Goal: Task Accomplishment & Management: Use online tool/utility

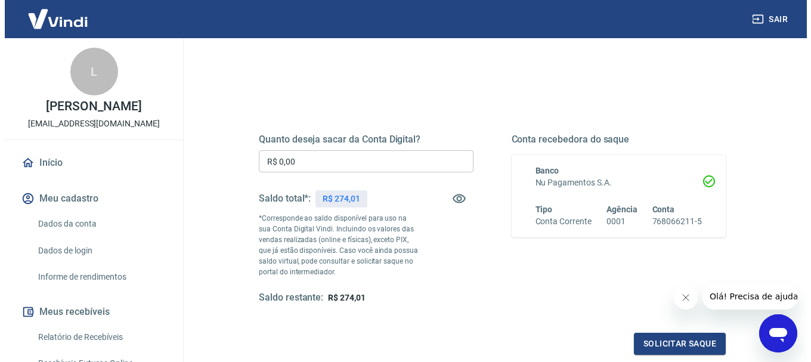
scroll to position [119, 0]
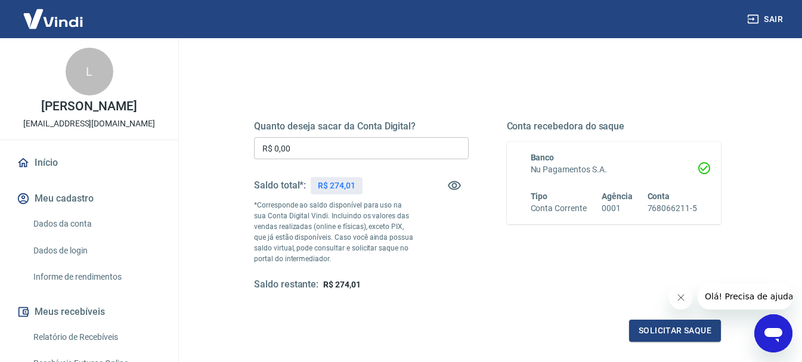
click at [305, 144] on input "R$ 0,00" at bounding box center [361, 148] width 215 height 22
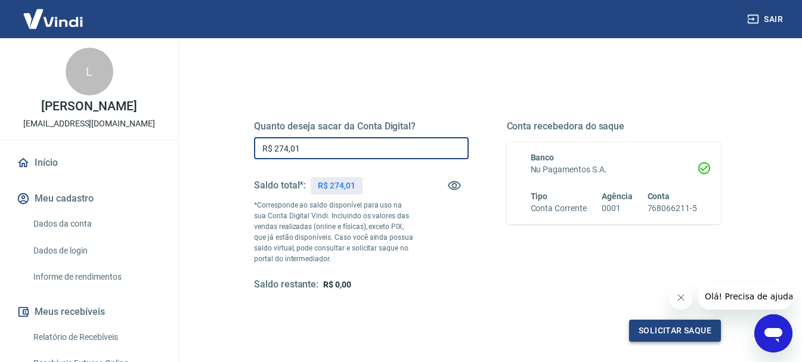
type input "R$ 274,01"
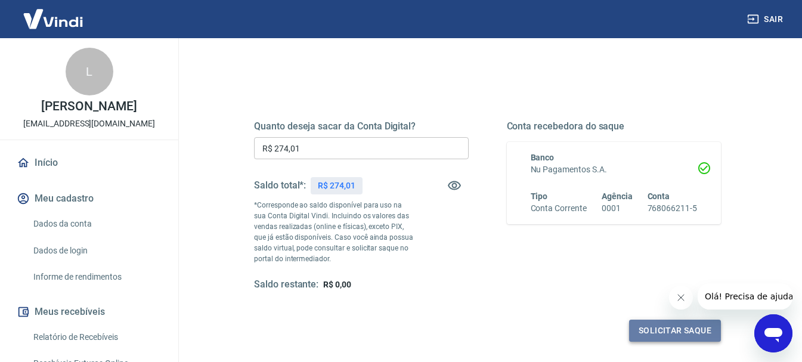
click at [654, 334] on button "Solicitar saque" at bounding box center [675, 331] width 92 height 22
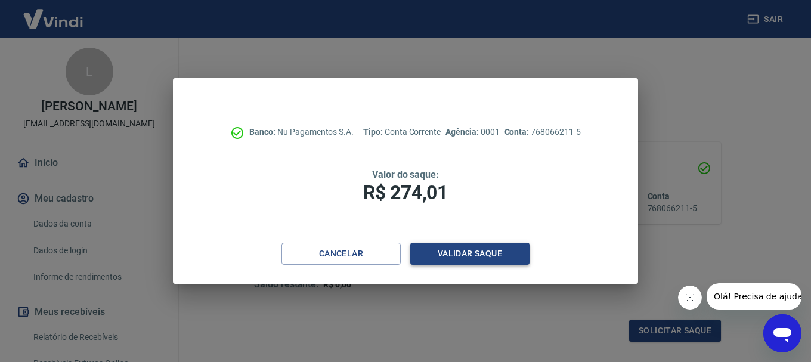
click at [476, 250] on button "Validar saque" at bounding box center [469, 254] width 119 height 22
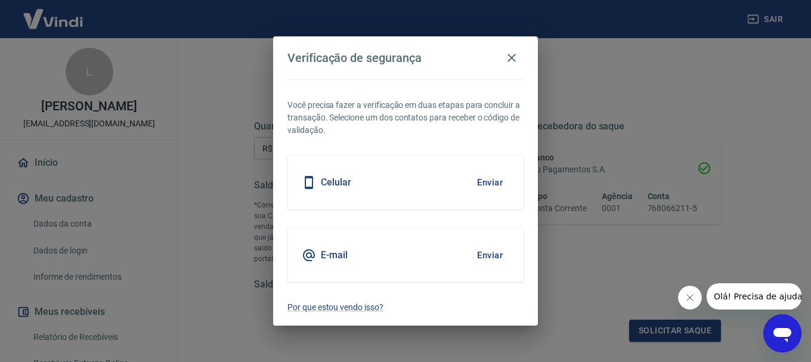
click at [488, 184] on button "Enviar" at bounding box center [489, 182] width 39 height 25
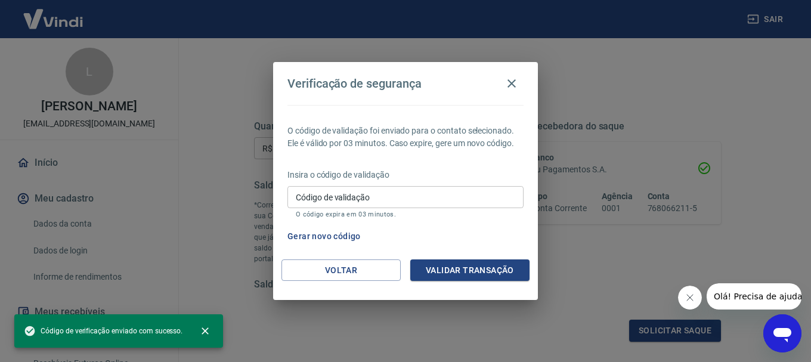
click at [385, 193] on input "Código de validação" at bounding box center [405, 197] width 236 height 22
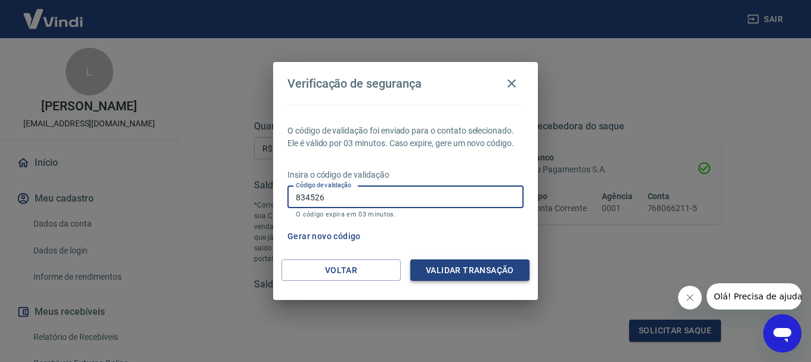
type input "834526"
click at [441, 270] on button "Validar transação" at bounding box center [469, 270] width 119 height 22
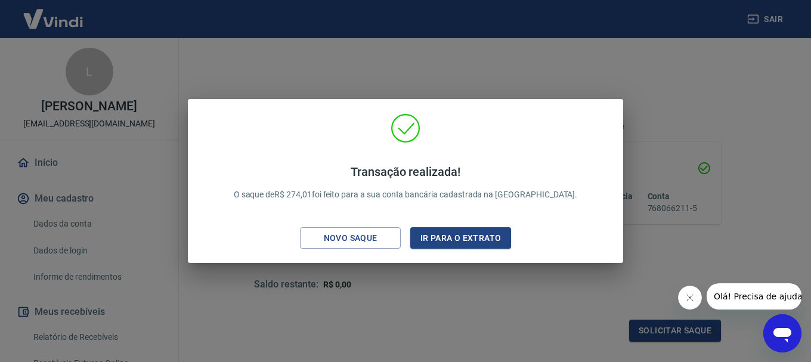
click at [473, 11] on div "Transação realizada! O saque de R$ 274,01 foi feito para a sua conta bancária c…" at bounding box center [405, 181] width 811 height 362
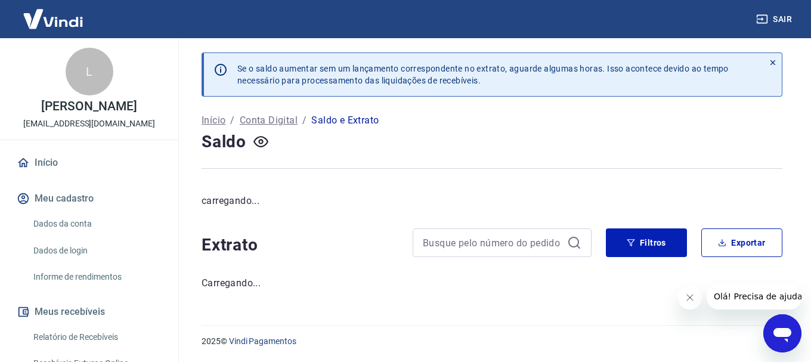
click at [468, 42] on div "Se o saldo aumentar sem um lançamento correspondente no extrato, aguarde alguma…" at bounding box center [491, 174] width 609 height 273
